Goal: Transaction & Acquisition: Purchase product/service

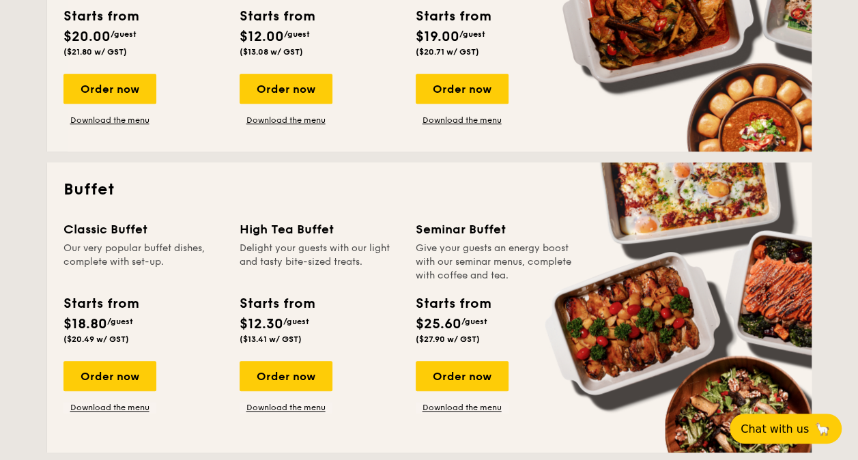
scroll to position [478, 0]
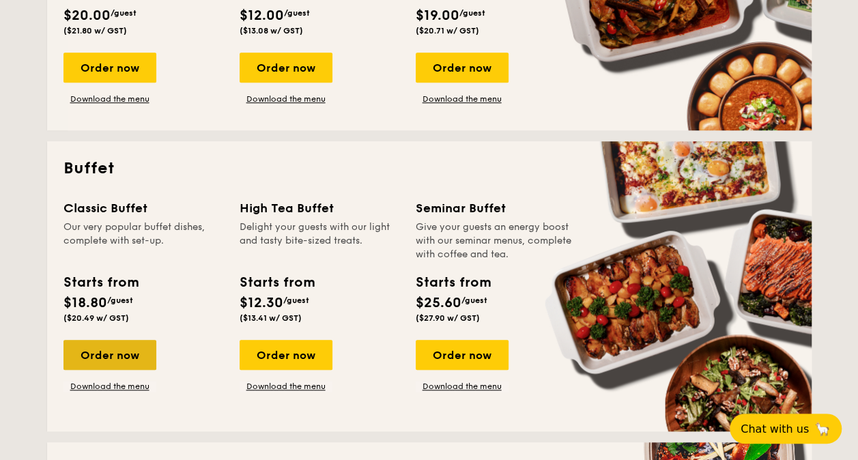
drag, startPoint x: 109, startPoint y: 347, endPoint x: 132, endPoint y: 346, distance: 22.5
click at [109, 347] on div "Order now" at bounding box center [110, 355] width 93 height 30
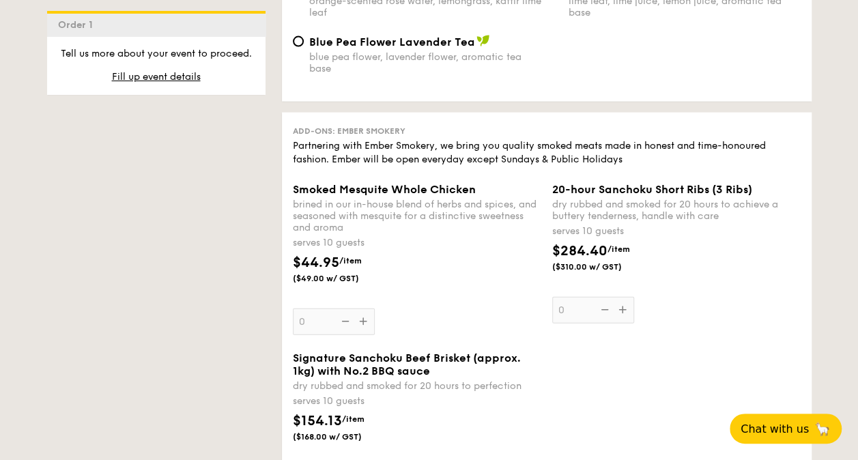
scroll to position [1366, 0]
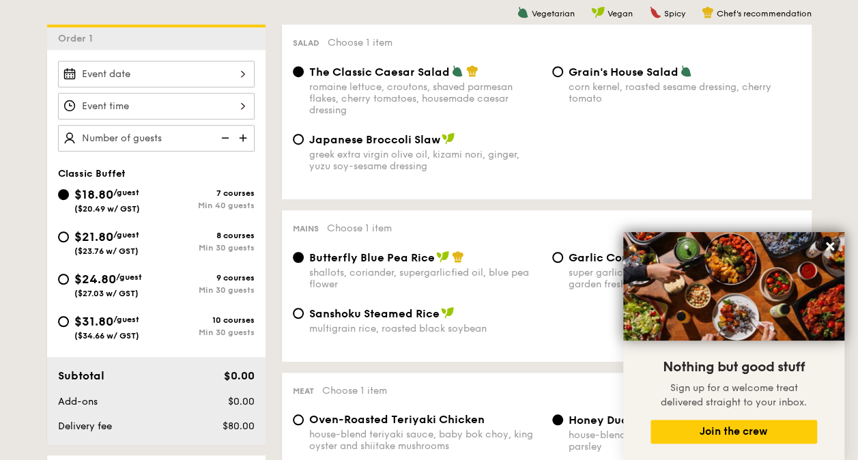
scroll to position [410, 0]
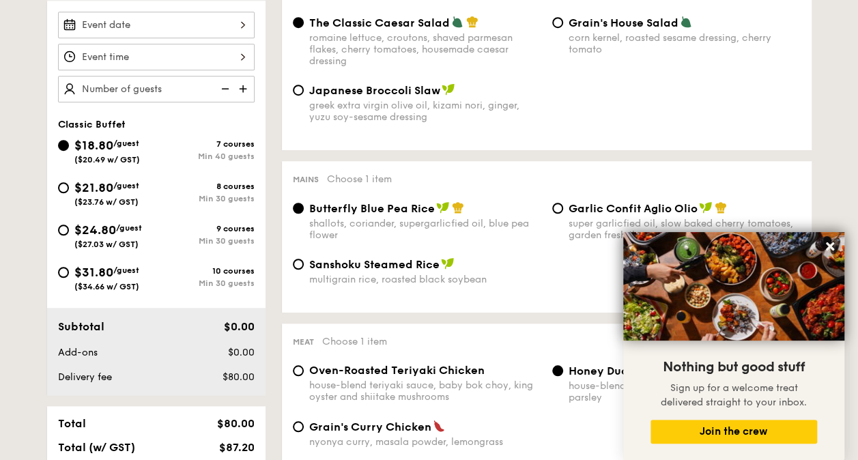
click at [97, 184] on span "$21.80" at bounding box center [93, 187] width 39 height 15
click at [69, 184] on input "$21.80 /guest ($23.76 w/ GST) 8 courses Min 30 guests" at bounding box center [63, 187] width 11 height 11
radio input "true"
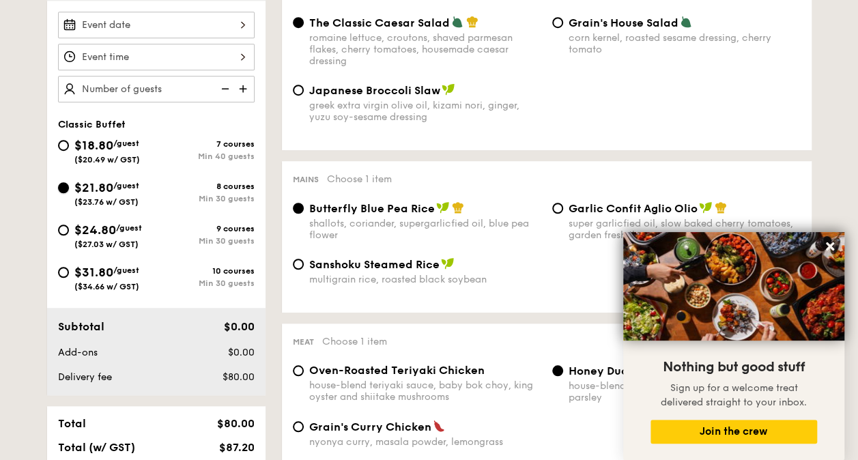
radio input "true"
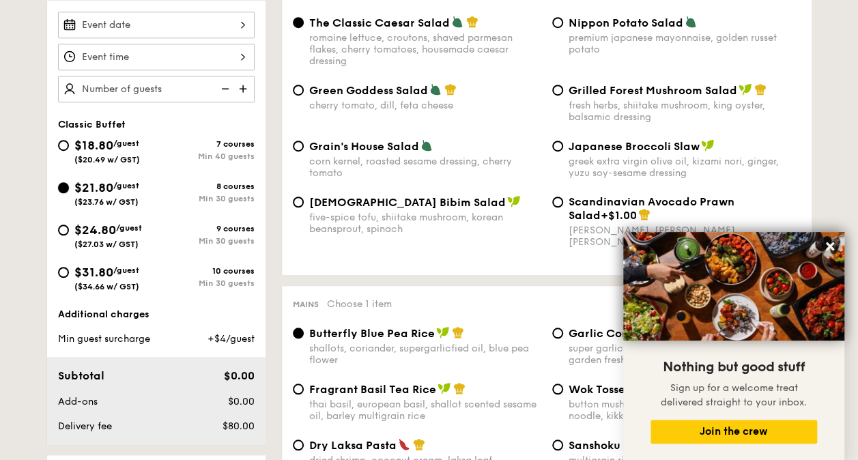
scroll to position [478, 0]
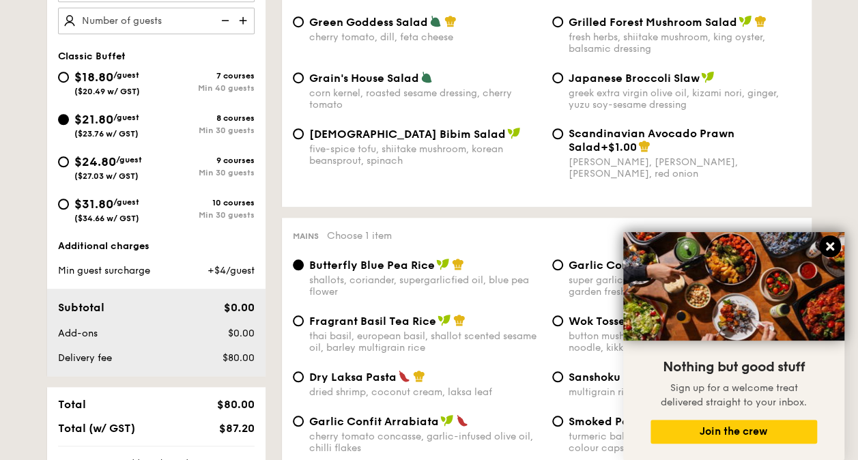
click at [829, 244] on icon at bounding box center [830, 246] width 12 height 12
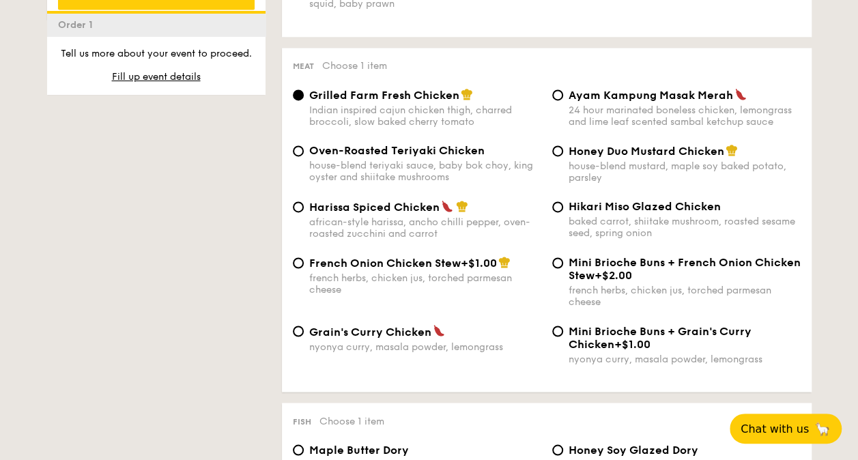
scroll to position [1093, 0]
